Goal: Task Accomplishment & Management: Use online tool/utility

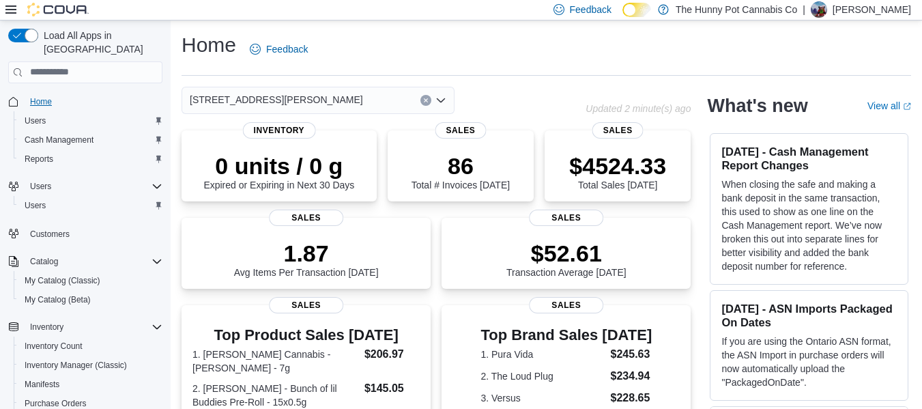
scroll to position [392, 0]
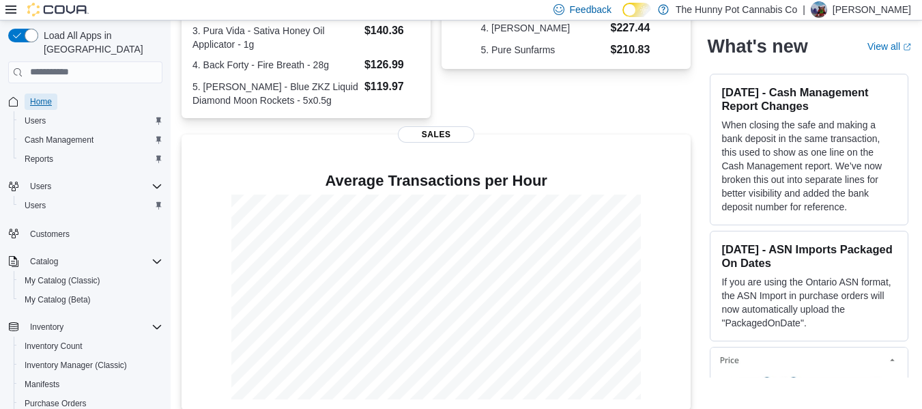
click at [47, 96] on span "Home" at bounding box center [41, 101] width 22 height 11
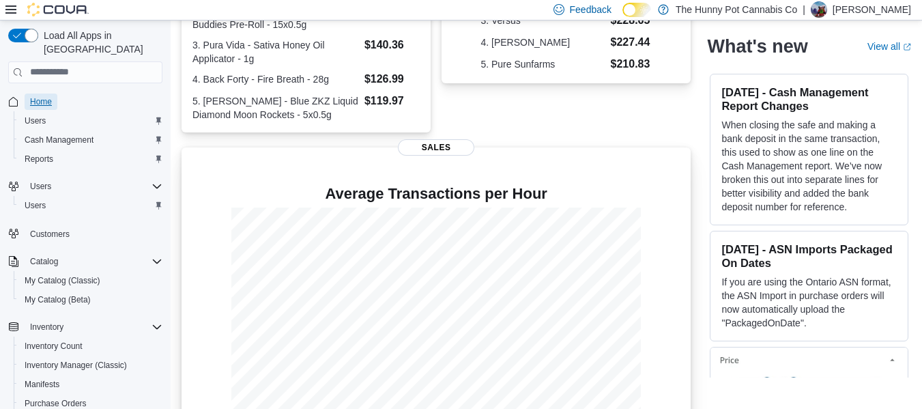
scroll to position [404, 0]
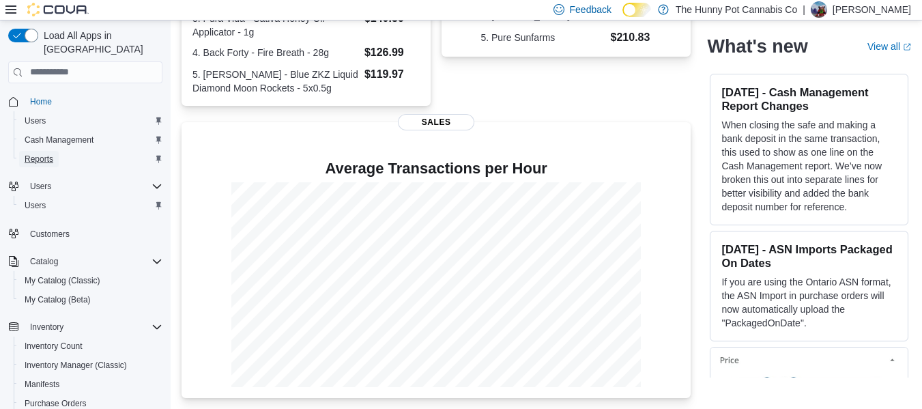
click at [53, 154] on span "Reports" at bounding box center [39, 159] width 29 height 11
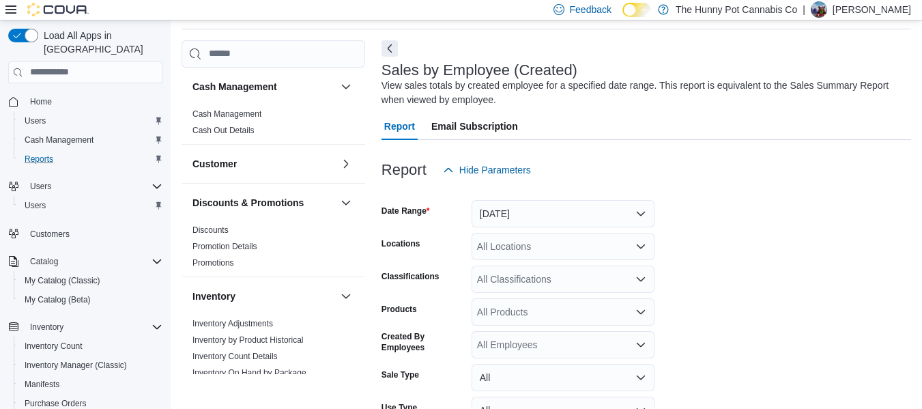
scroll to position [46, 0]
click at [35, 96] on span "Home" at bounding box center [41, 101] width 22 height 11
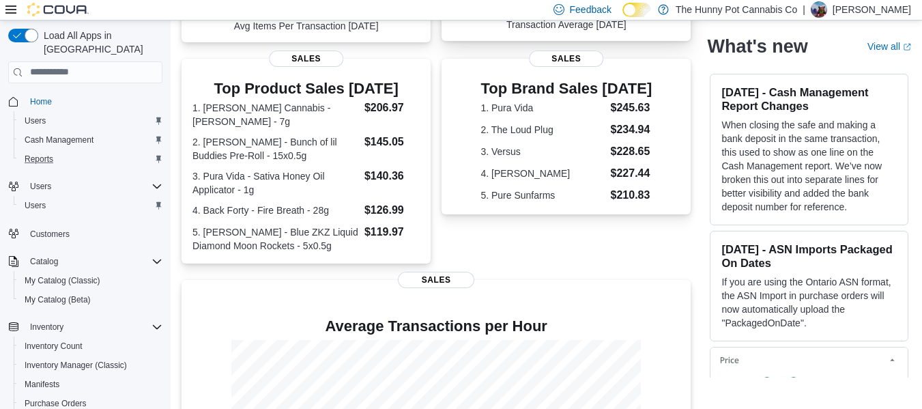
scroll to position [247, 0]
click at [46, 96] on span "Home" at bounding box center [41, 101] width 22 height 11
click at [52, 93] on link "Home" at bounding box center [41, 101] width 33 height 16
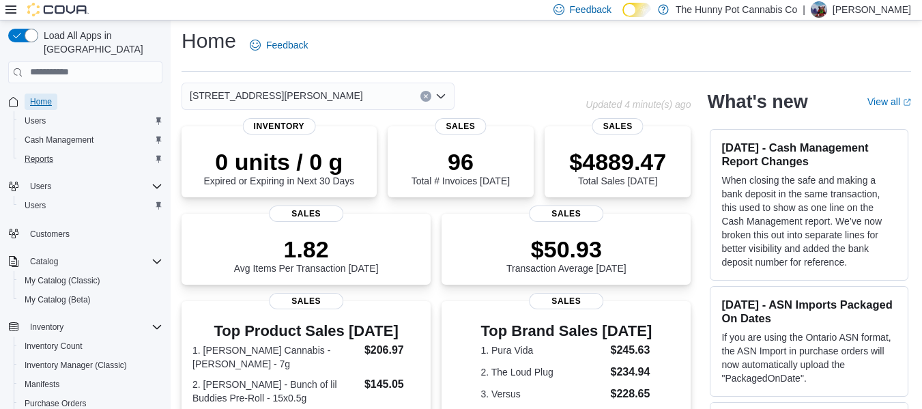
scroll to position [0, 0]
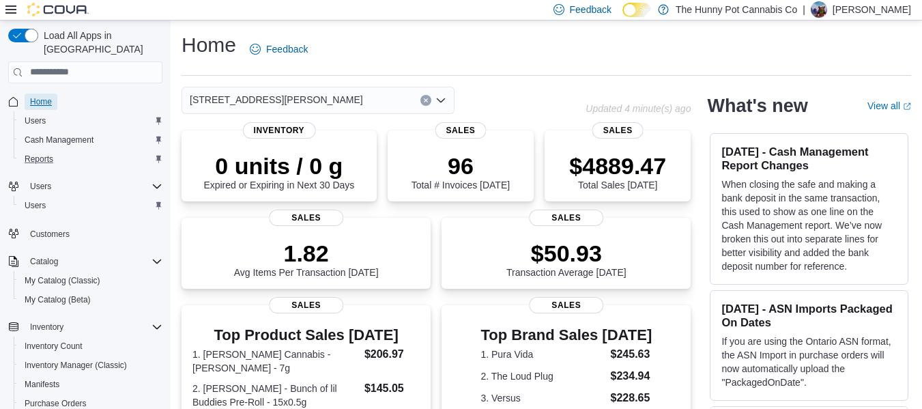
click at [46, 96] on span "Home" at bounding box center [41, 101] width 22 height 11
click at [101, 132] on div "Cash Management" at bounding box center [90, 140] width 143 height 16
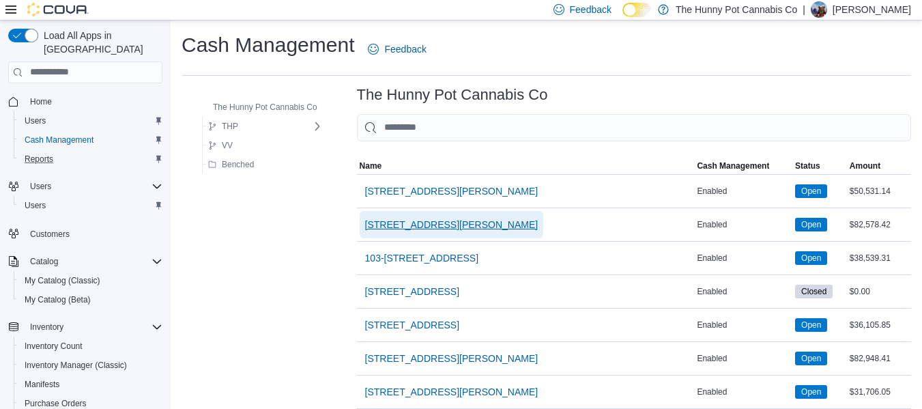
click at [413, 233] on span "[STREET_ADDRESS][PERSON_NAME]" at bounding box center [451, 224] width 173 height 27
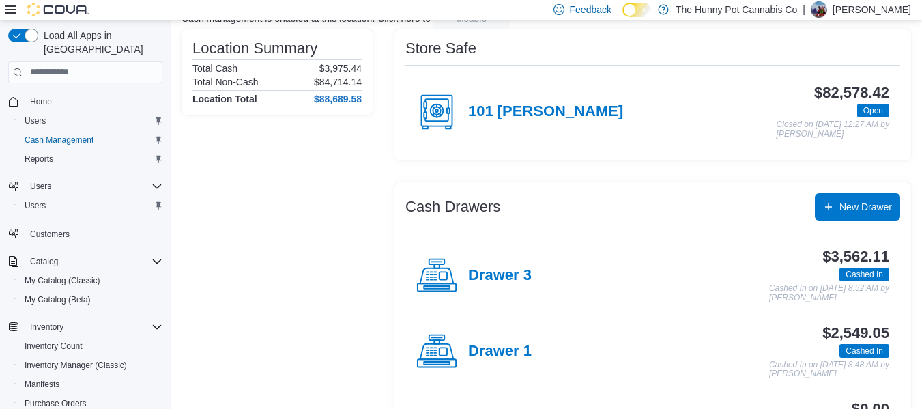
scroll to position [106, 0]
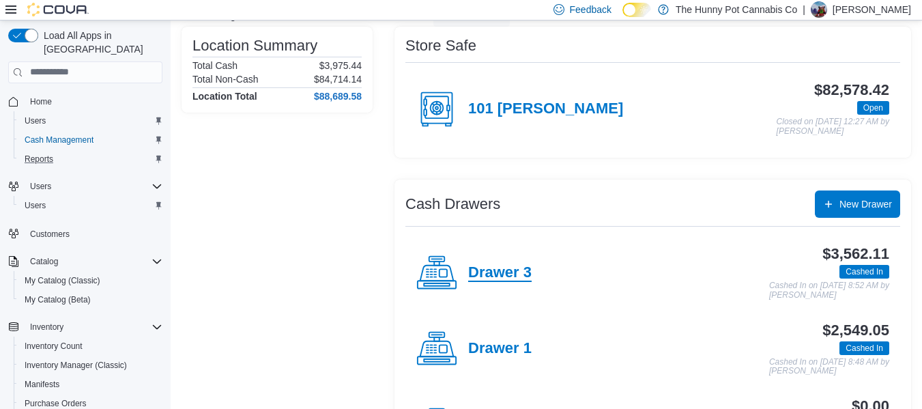
click at [492, 267] on h4 "Drawer 3" at bounding box center [499, 273] width 63 height 18
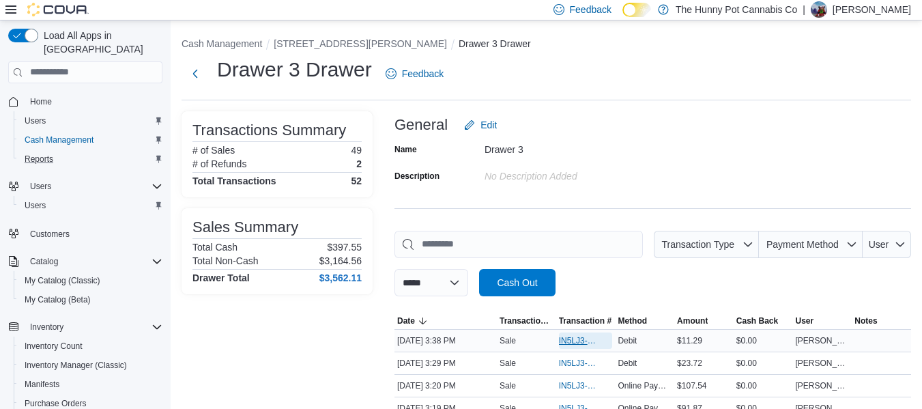
click at [589, 340] on span "IN5LJ3-6149654" at bounding box center [579, 340] width 40 height 11
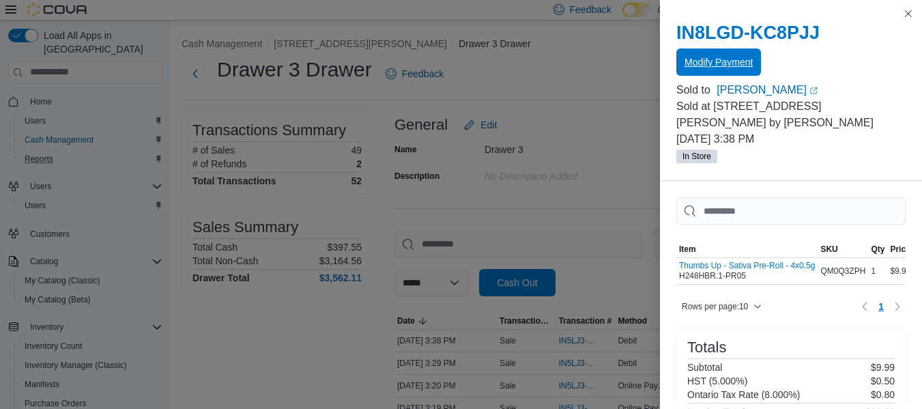
click at [733, 61] on span "Modify Payment" at bounding box center [718, 62] width 68 height 14
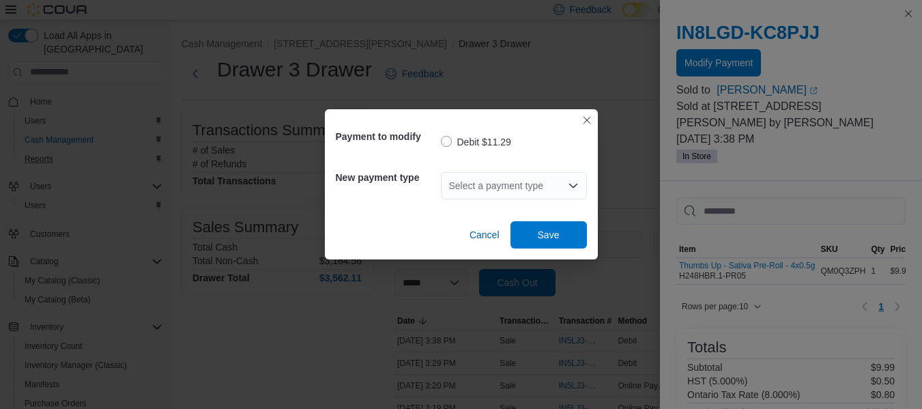
click at [488, 183] on div "Select a payment type" at bounding box center [514, 185] width 146 height 27
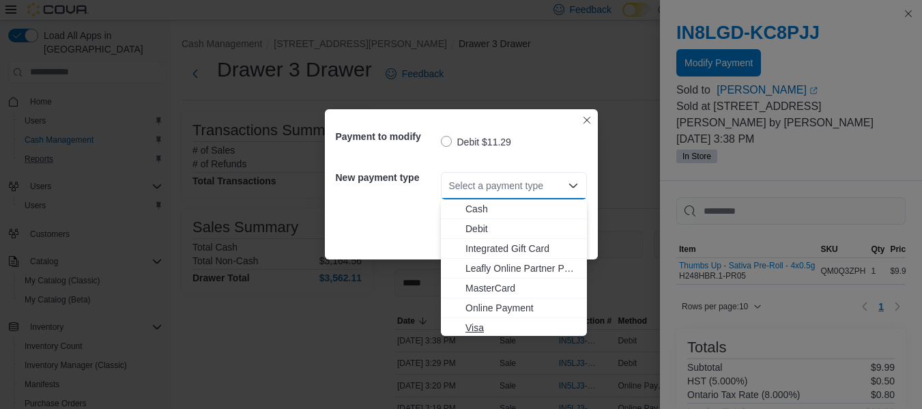
click at [469, 330] on span "Visa" at bounding box center [521, 328] width 113 height 14
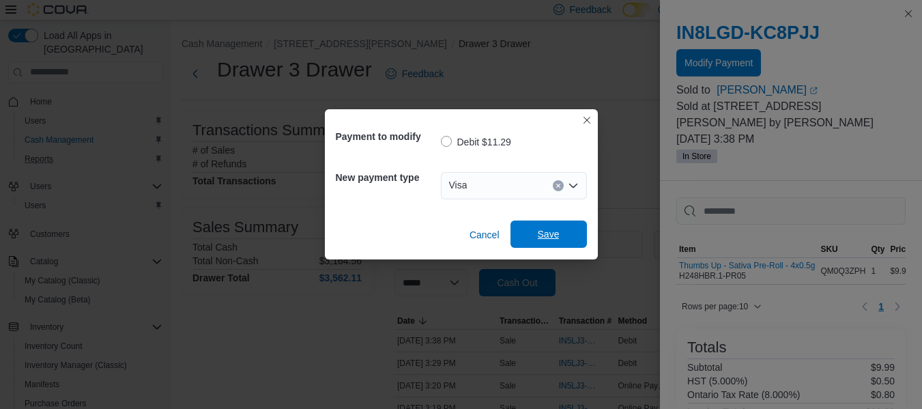
click at [529, 245] on span "Save" at bounding box center [549, 233] width 60 height 27
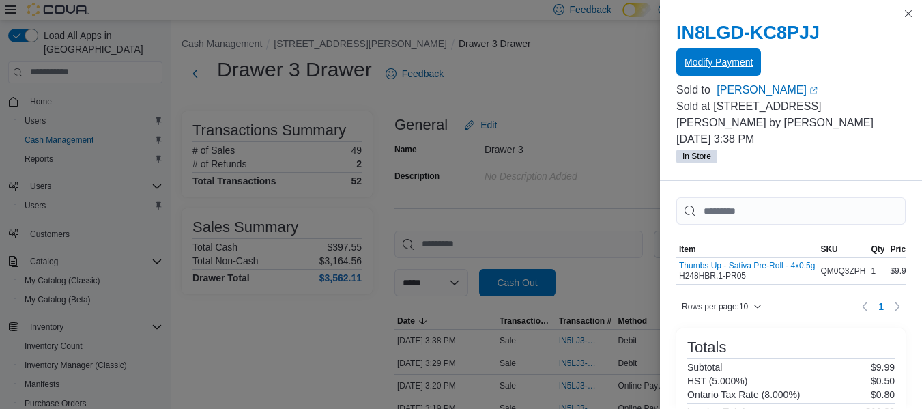
click at [709, 63] on span "Modify Payment" at bounding box center [718, 62] width 68 height 14
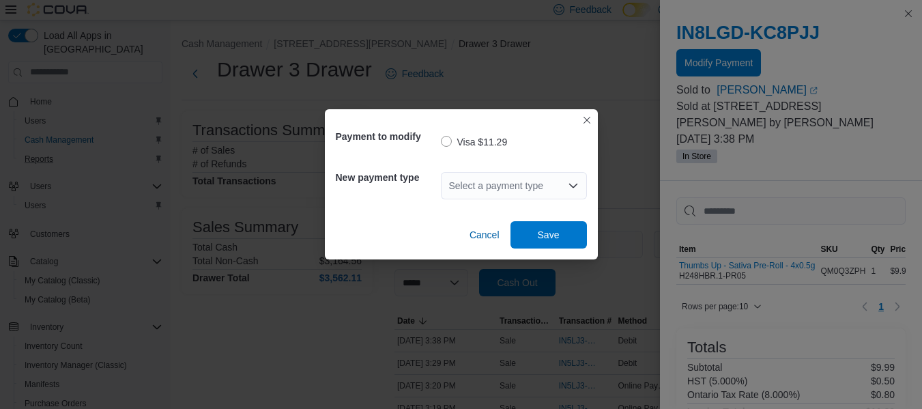
click at [491, 181] on div "Select a payment type" at bounding box center [514, 185] width 146 height 27
click at [591, 121] on button "Closes this modal window" at bounding box center [587, 119] width 16 height 16
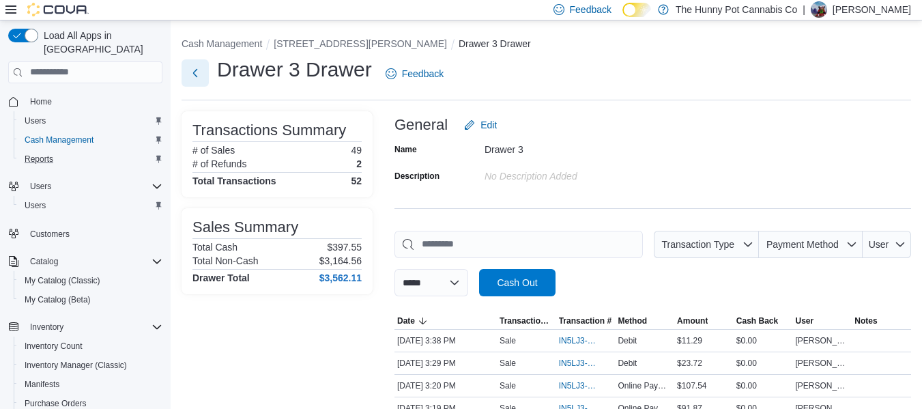
click at [205, 68] on button "Next" at bounding box center [194, 72] width 27 height 27
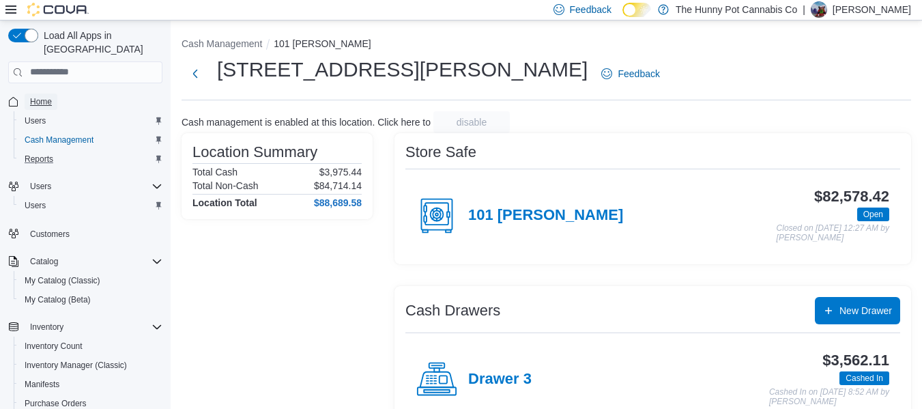
click at [44, 96] on span "Home" at bounding box center [41, 101] width 22 height 11
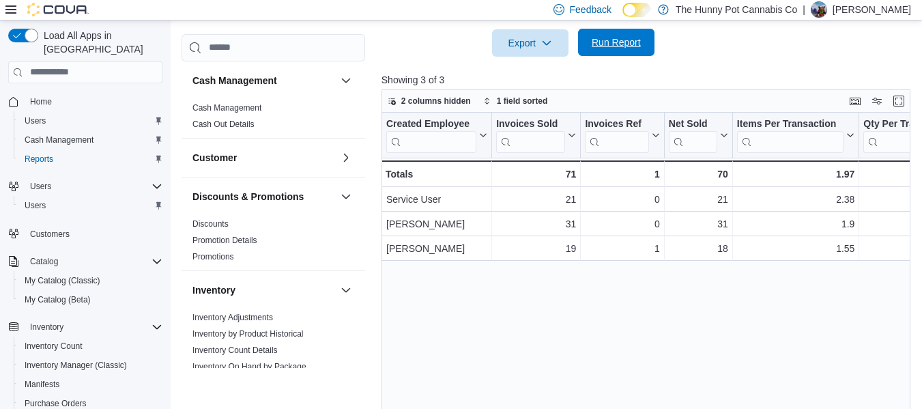
click at [602, 51] on span "Run Report" at bounding box center [616, 42] width 60 height 27
click at [33, 96] on span "Home" at bounding box center [41, 101] width 22 height 11
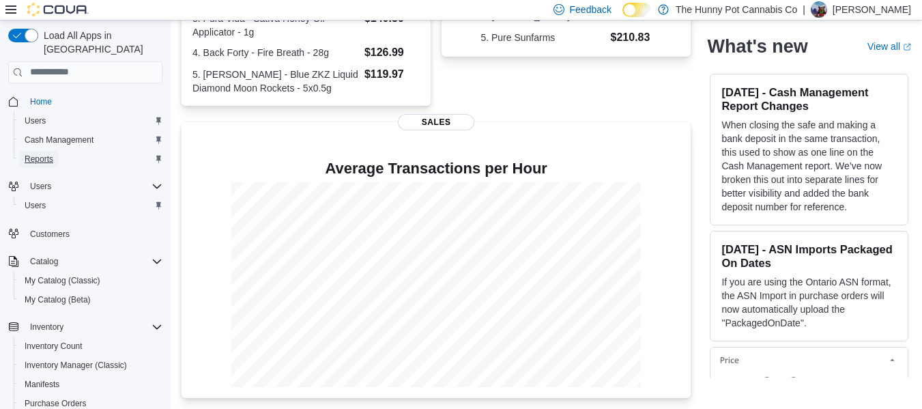
click at [43, 154] on span "Reports" at bounding box center [39, 159] width 29 height 11
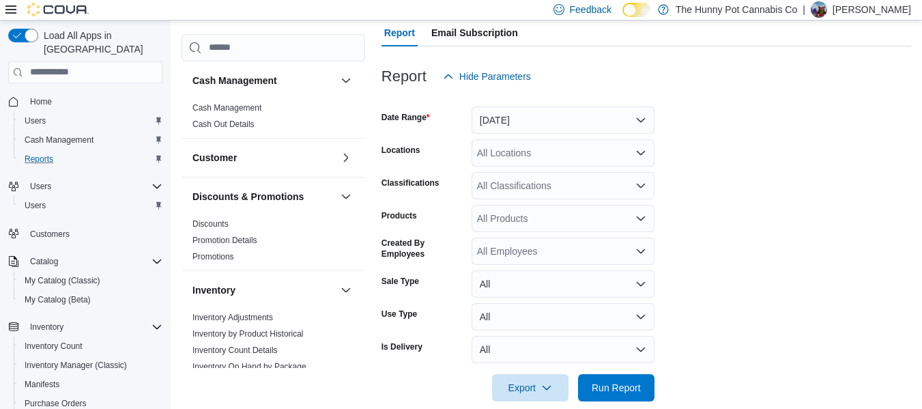
scroll to position [143, 0]
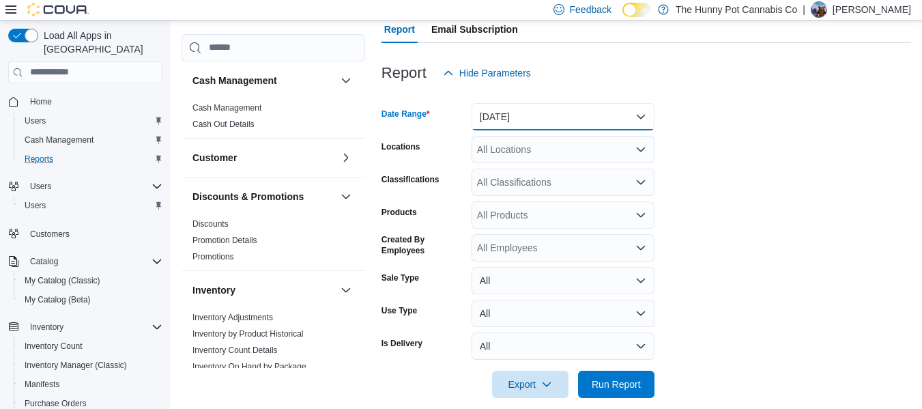
click at [567, 112] on button "[DATE]" at bounding box center [562, 116] width 183 height 27
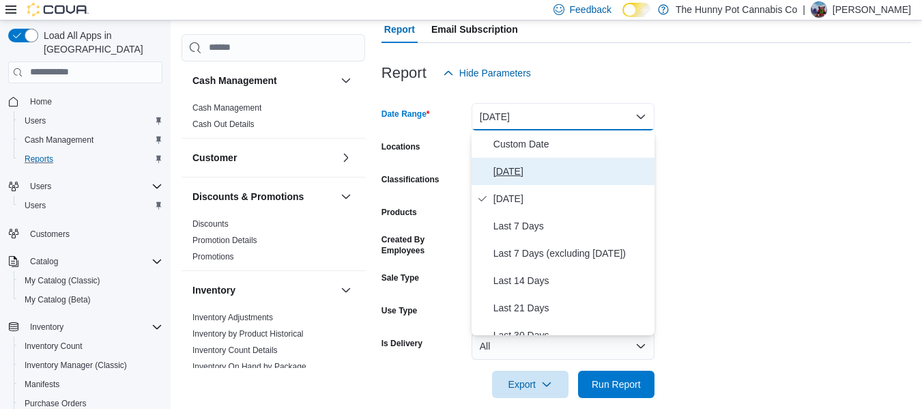
click at [511, 177] on span "Today" at bounding box center [571, 171] width 156 height 16
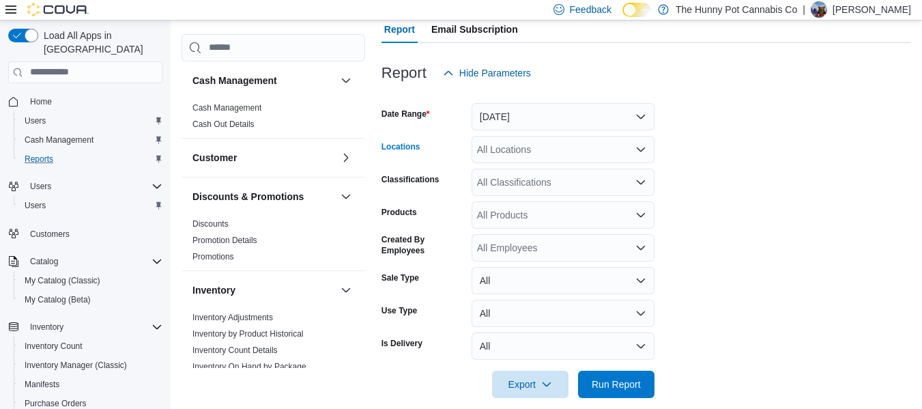
click at [530, 156] on div "All Locations" at bounding box center [562, 149] width 183 height 27
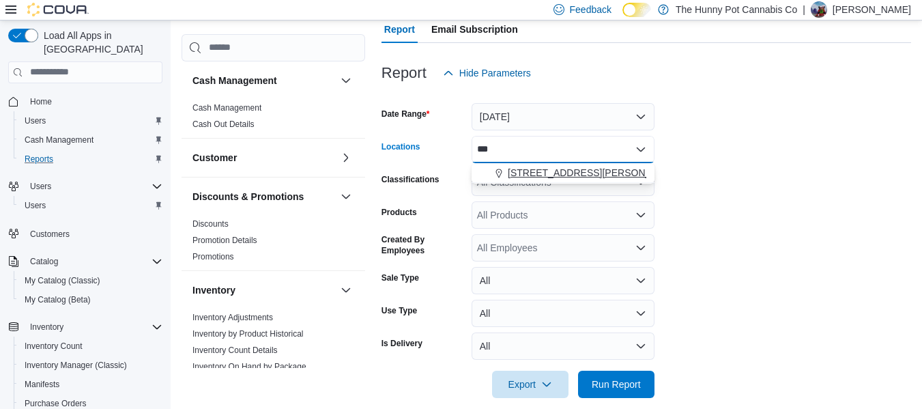
type input "***"
click at [540, 166] on span "[STREET_ADDRESS][PERSON_NAME]" at bounding box center [594, 173] width 173 height 14
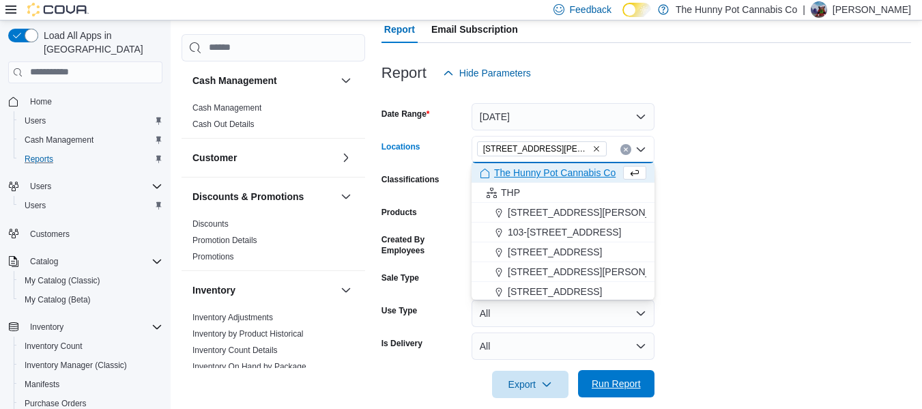
click at [643, 390] on span "Run Report" at bounding box center [616, 383] width 60 height 27
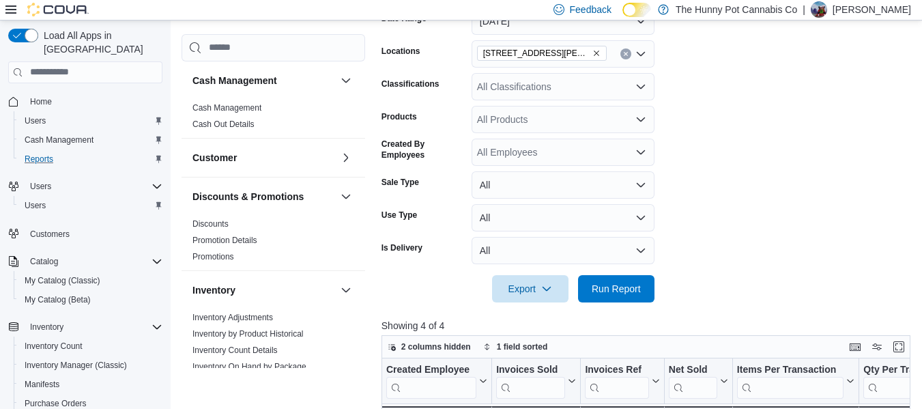
scroll to position [231, 0]
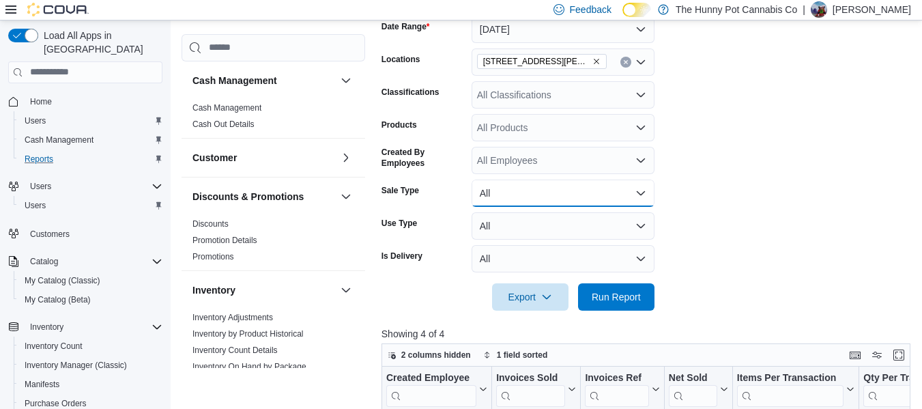
click at [568, 201] on button "All" at bounding box center [562, 192] width 183 height 27
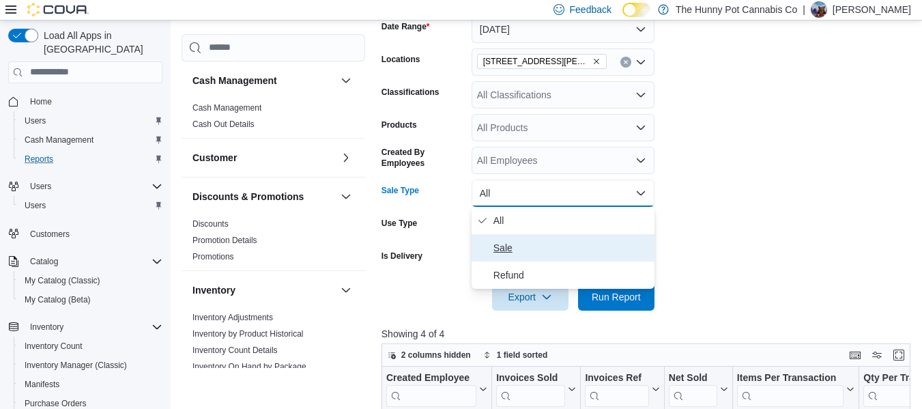
click at [523, 241] on span "Sale" at bounding box center [571, 247] width 156 height 16
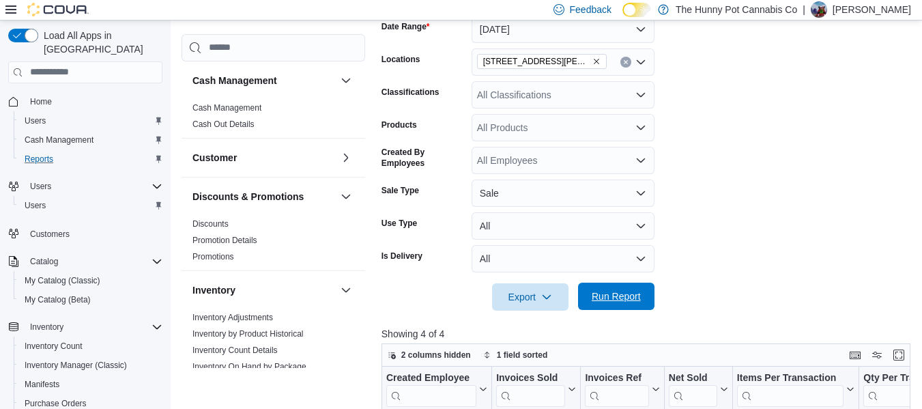
click at [609, 291] on span "Run Report" at bounding box center [616, 296] width 49 height 14
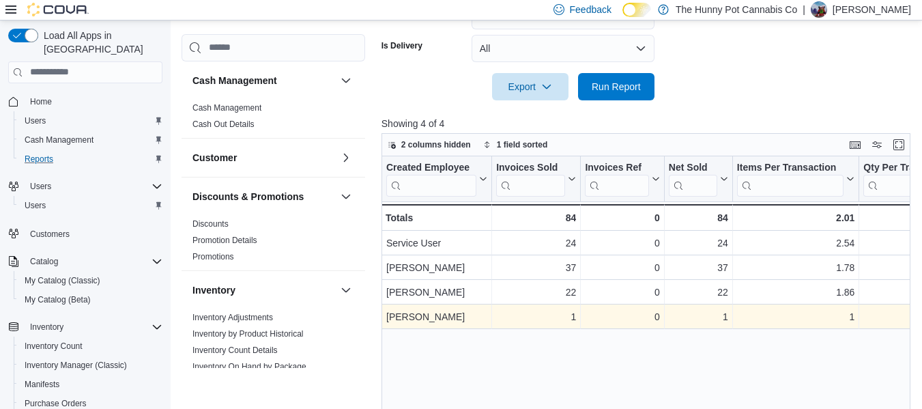
scroll to position [441, 0]
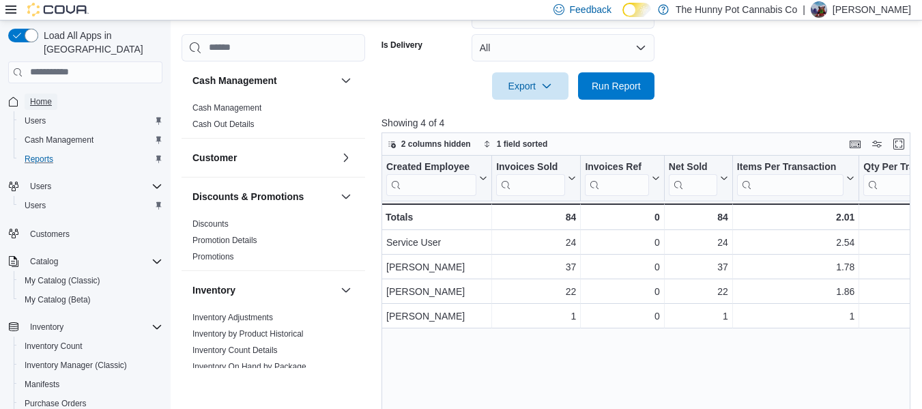
click at [42, 96] on span "Home" at bounding box center [41, 101] width 22 height 11
